Goal: Transaction & Acquisition: Purchase product/service

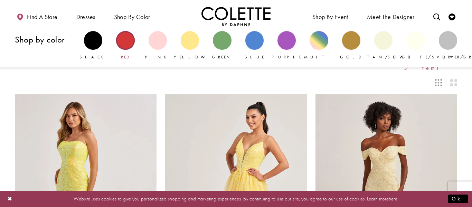
click at [122, 43] on div "Primary block" at bounding box center [125, 40] width 18 height 18
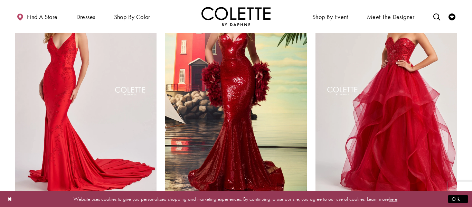
scroll to position [615, 0]
click at [280, 113] on img "Visit Colette by Daphne Style No. CL8615 Page" at bounding box center [236, 92] width 142 height 206
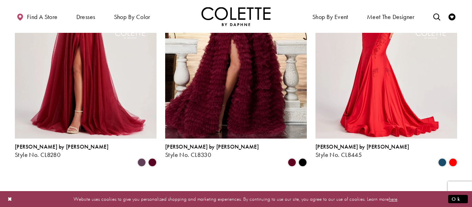
scroll to position [909, 0]
